Goal: Find specific page/section: Find specific page/section

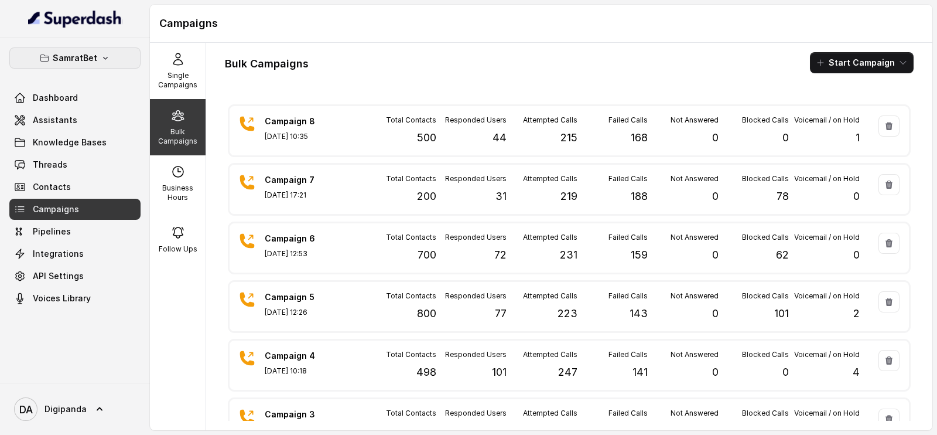
click at [117, 49] on button "SamratBet" at bounding box center [74, 57] width 131 height 21
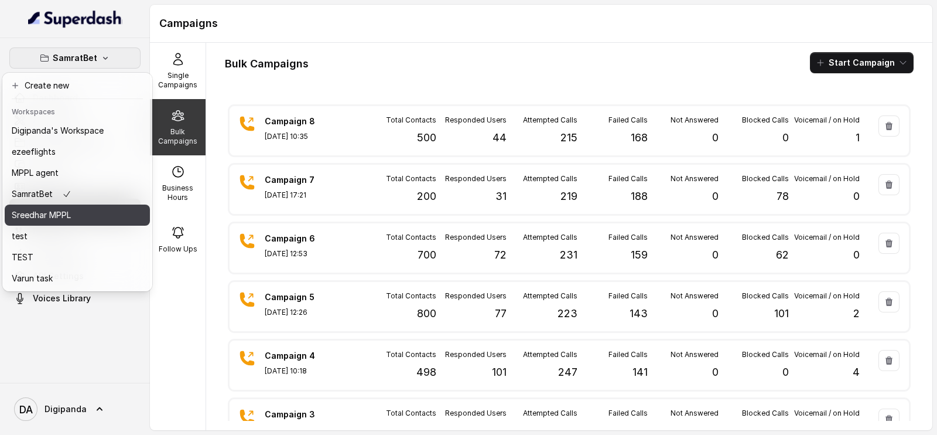
drag, startPoint x: 80, startPoint y: 217, endPoint x: 54, endPoint y: 127, distance: 93.4
click at [81, 217] on div "Sreedhar MPPL" at bounding box center [58, 215] width 92 height 14
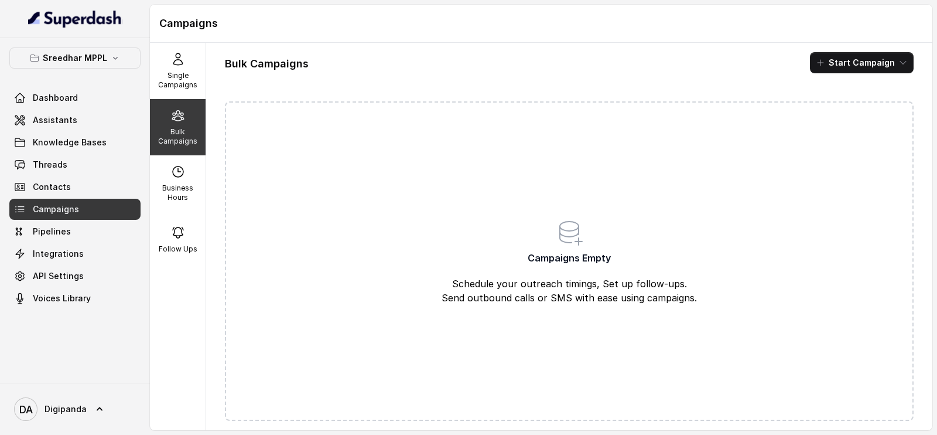
click at [176, 133] on p "Bulk Campaigns" at bounding box center [178, 136] width 46 height 19
click at [164, 67] on div "Single Campaigns" at bounding box center [178, 71] width 56 height 56
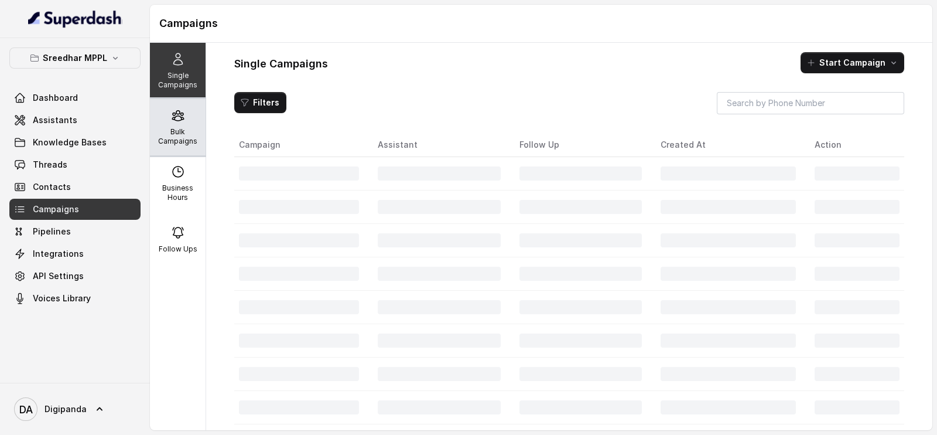
click at [171, 118] on icon at bounding box center [178, 115] width 14 height 14
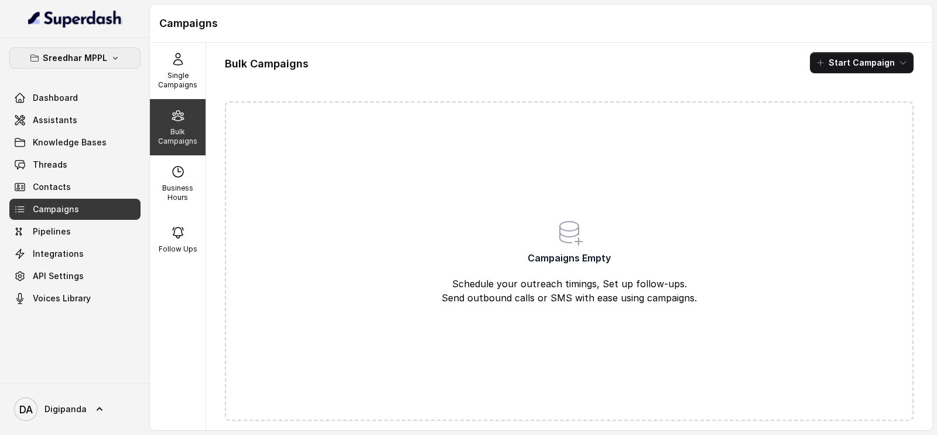
click at [93, 52] on p "Sreedhar MPPL" at bounding box center [75, 58] width 64 height 14
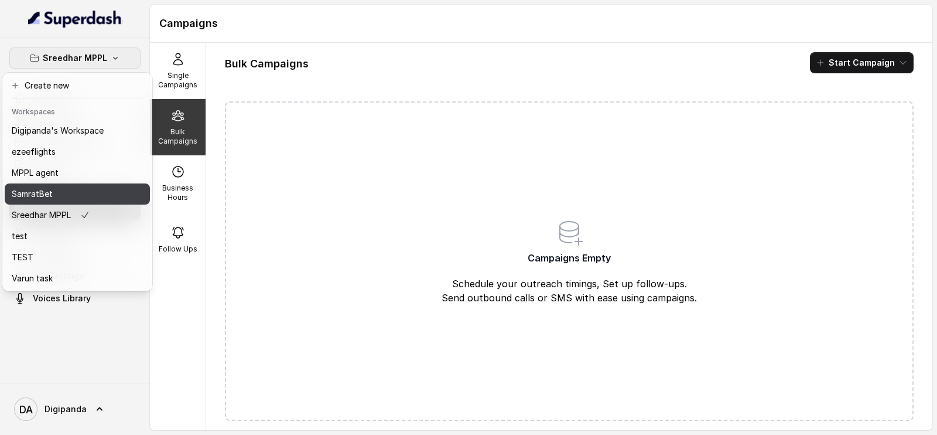
click at [95, 189] on div "SamratBet" at bounding box center [58, 194] width 92 height 14
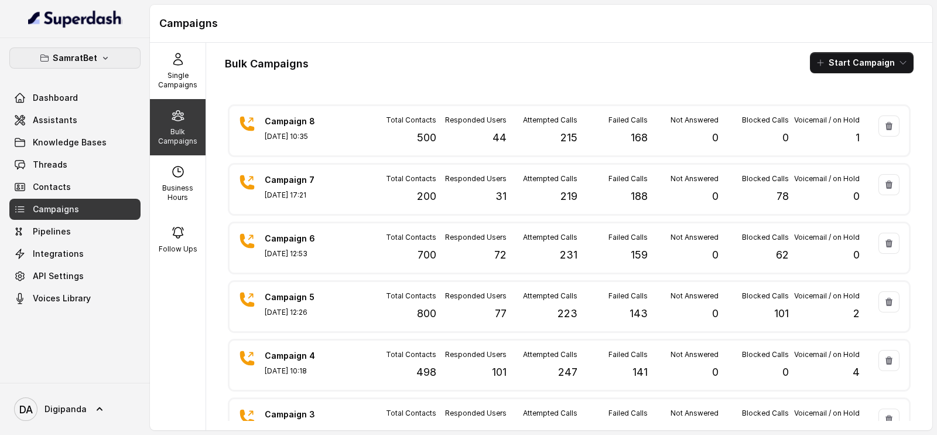
click at [104, 56] on icon "button" at bounding box center [105, 57] width 9 height 9
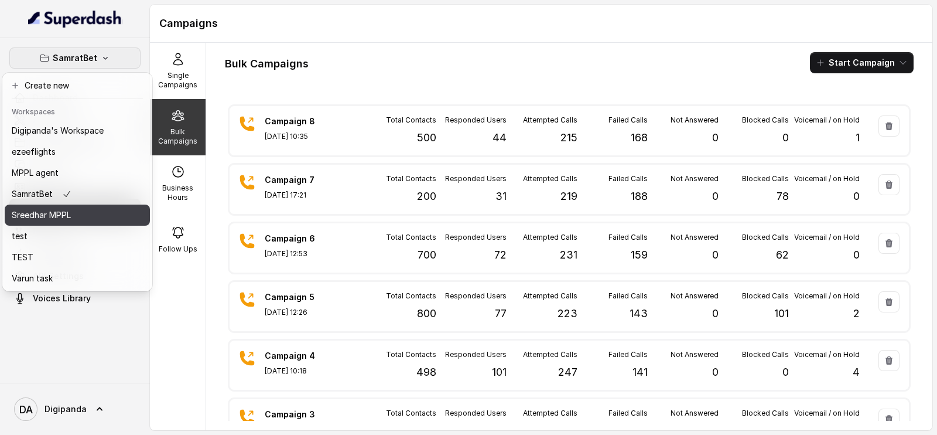
click at [98, 213] on button "Sreedhar MPPL" at bounding box center [77, 214] width 145 height 21
